Goal: Information Seeking & Learning: Check status

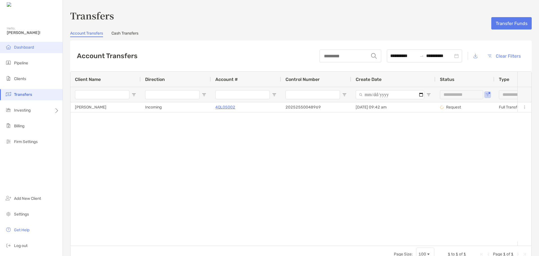
click at [22, 48] on span "Dashboard" at bounding box center [24, 47] width 20 height 5
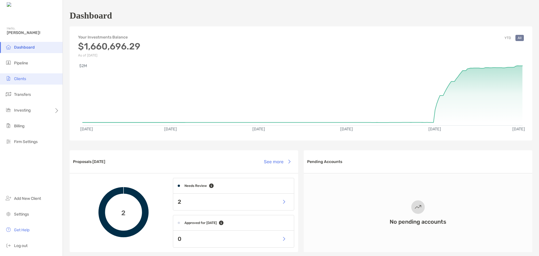
click at [32, 79] on li "Clients" at bounding box center [31, 78] width 63 height 11
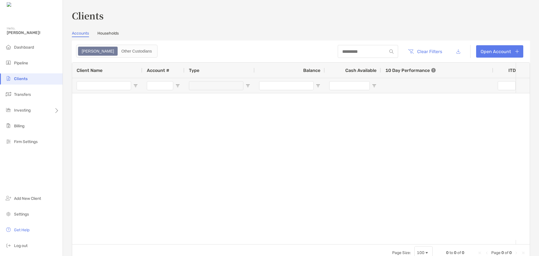
click at [106, 36] on link "Households" at bounding box center [107, 34] width 21 height 6
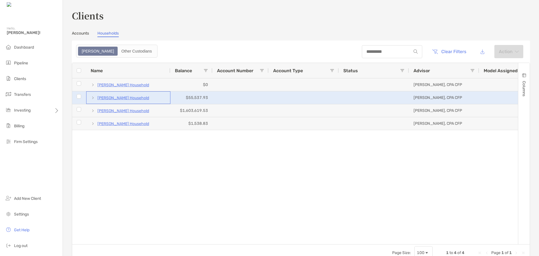
click at [136, 96] on p "[PERSON_NAME] Household" at bounding box center [123, 97] width 52 height 7
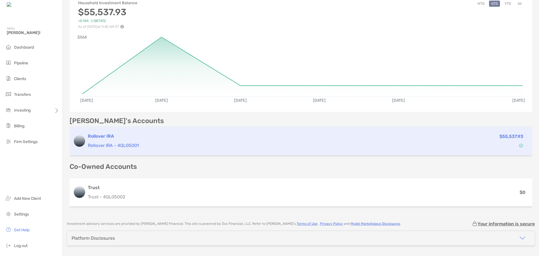
scroll to position [84, 0]
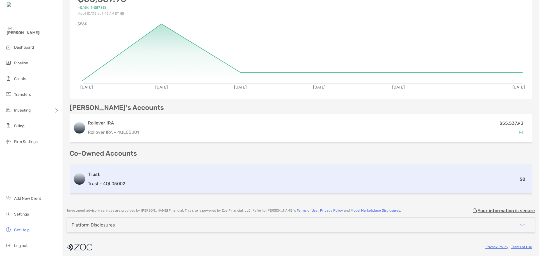
click at [179, 186] on div "Trust Trust - 4QL05002 $0" at bounding box center [301, 179] width 463 height 28
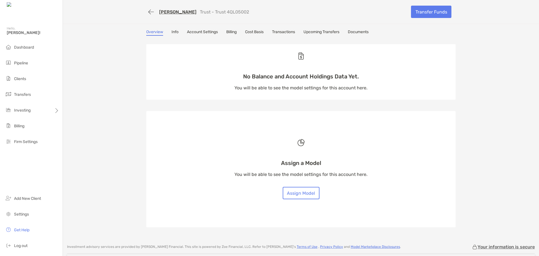
click at [172, 34] on link "Info" at bounding box center [175, 32] width 7 height 6
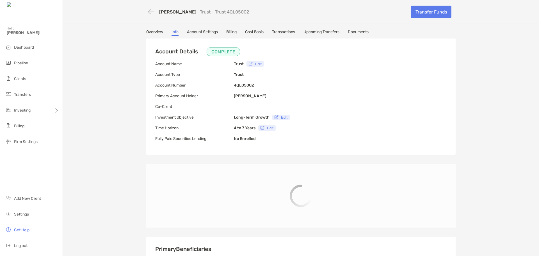
type input "**********"
click at [288, 31] on link "Transactions" at bounding box center [283, 32] width 23 height 6
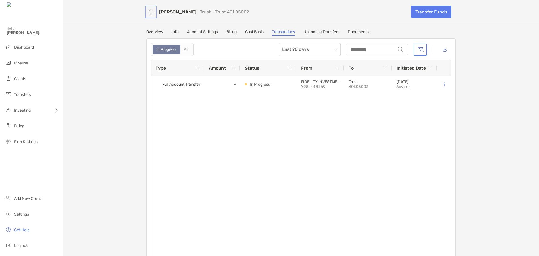
click at [149, 11] on button "button" at bounding box center [151, 12] width 10 height 10
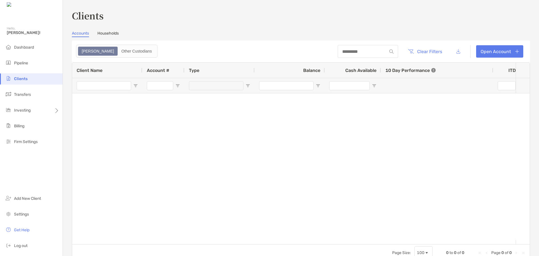
click at [103, 32] on link "Households" at bounding box center [107, 34] width 21 height 6
